Goal: Check status: Check status

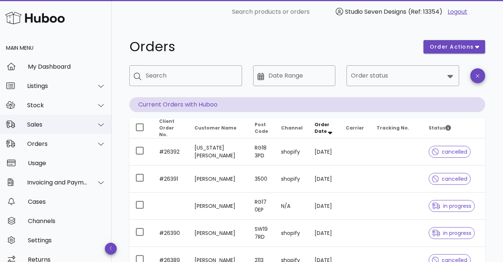
click at [39, 127] on div "Sales" at bounding box center [57, 124] width 61 height 7
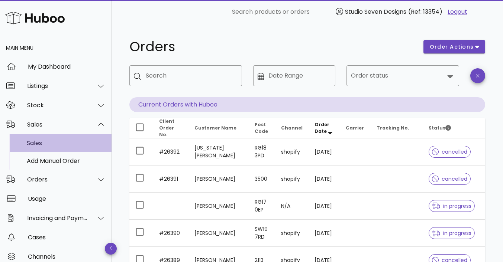
click at [33, 145] on div "Sales" at bounding box center [66, 143] width 79 height 7
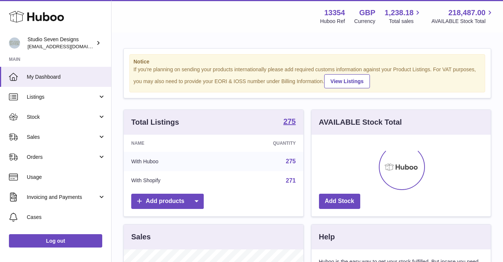
scroll to position [116, 179]
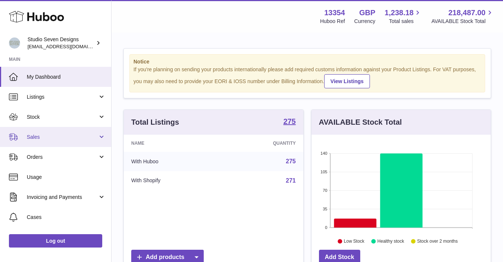
click at [46, 137] on span "Sales" at bounding box center [62, 137] width 71 height 7
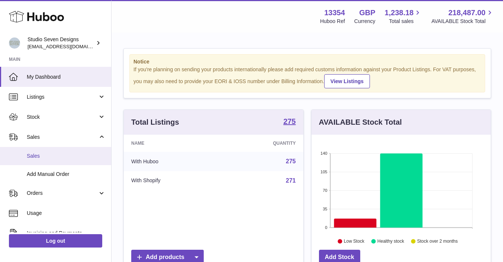
click at [41, 155] on span "Sales" at bounding box center [66, 156] width 79 height 7
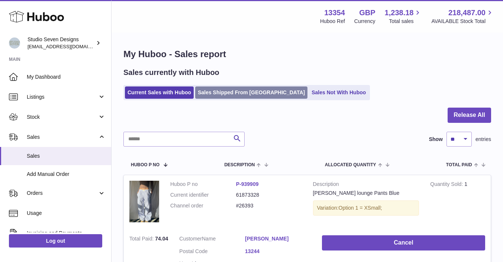
click at [229, 92] on link "Sales Shipped From [GEOGRAPHIC_DATA]" at bounding box center [251, 93] width 112 height 12
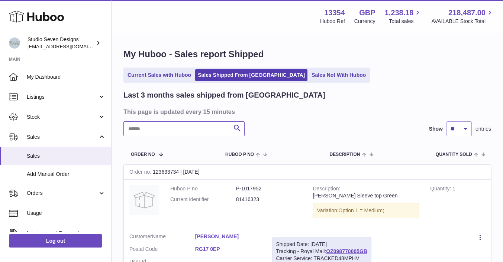
click at [171, 129] on input "text" at bounding box center [183, 129] width 121 height 15
click at [155, 128] on input "text" at bounding box center [183, 129] width 121 height 15
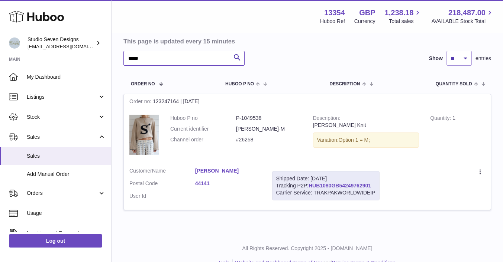
scroll to position [73, 0]
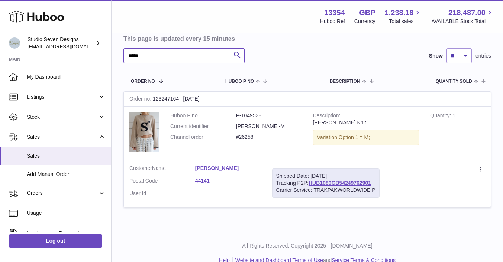
type input "*****"
click at [225, 166] on link "Fatma Bannach" at bounding box center [228, 168] width 66 height 7
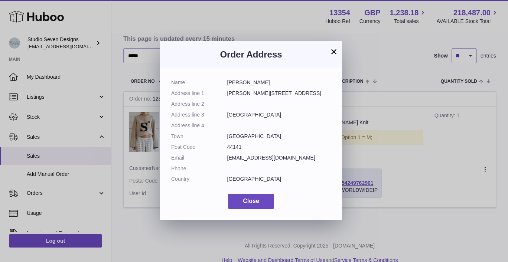
click at [335, 52] on button "×" at bounding box center [334, 51] width 9 height 9
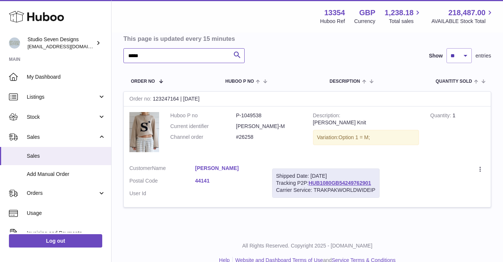
click at [149, 55] on input "*****" at bounding box center [183, 55] width 121 height 15
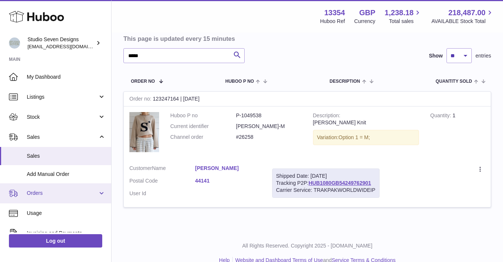
click at [39, 194] on span "Orders" at bounding box center [62, 193] width 71 height 7
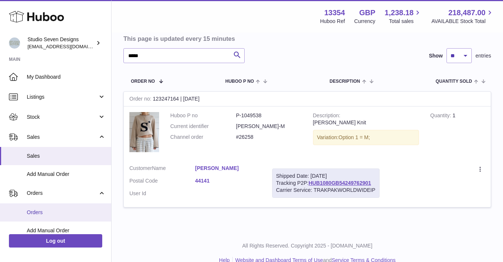
click at [37, 208] on link "Orders" at bounding box center [55, 213] width 111 height 18
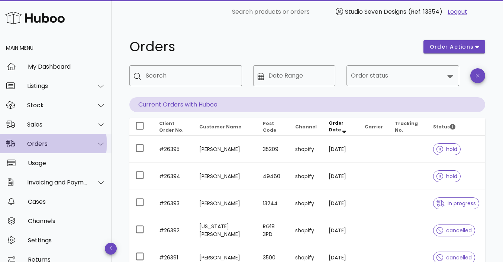
click at [41, 142] on div "Orders" at bounding box center [57, 143] width 61 height 7
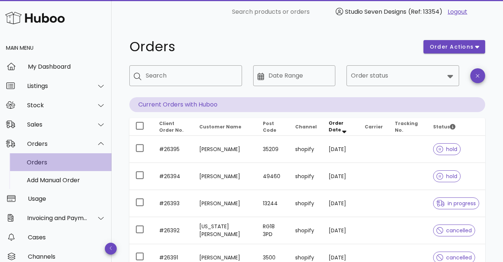
click at [42, 161] on div "Orders" at bounding box center [66, 162] width 79 height 7
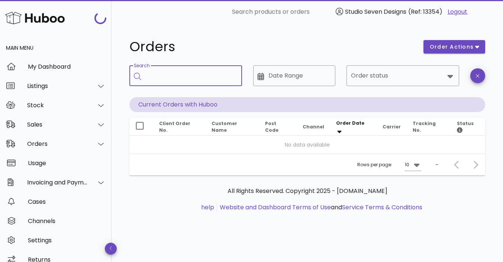
click at [160, 77] on input "Search" at bounding box center [191, 76] width 90 height 12
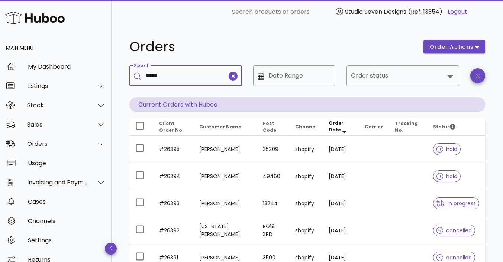
type input "*****"
